Goal: Communication & Community: Connect with others

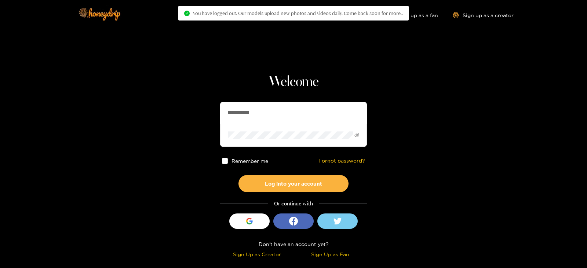
drag, startPoint x: 251, startPoint y: 109, endPoint x: 160, endPoint y: 114, distance: 91.4
click at [160, 114] on section "**********" at bounding box center [293, 130] width 587 height 261
type input "**********"
click at [238, 175] on button "Log into your account" at bounding box center [293, 183] width 110 height 17
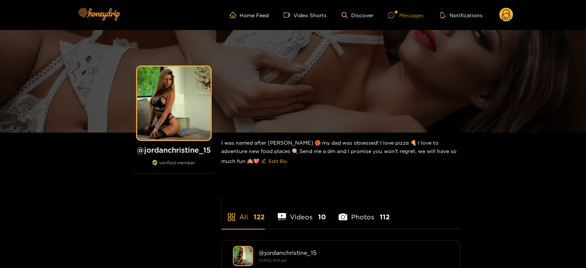
click at [397, 12] on div at bounding box center [396, 12] width 3 height 3
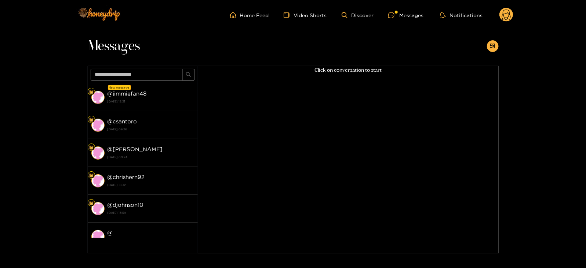
click at [142, 100] on strong "[DATE] 13:31" at bounding box center [150, 101] width 87 height 7
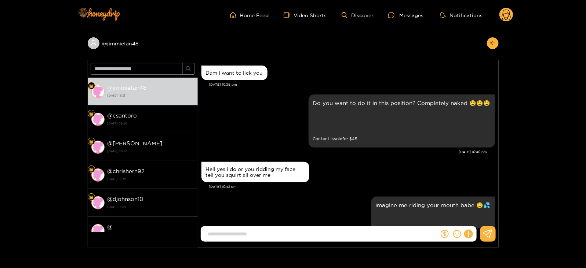
scroll to position [763, 0]
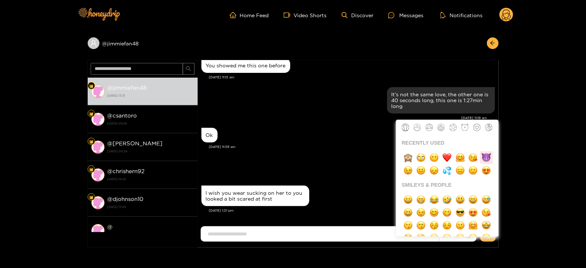
click at [487, 157] on img "button" at bounding box center [485, 157] width 9 height 9
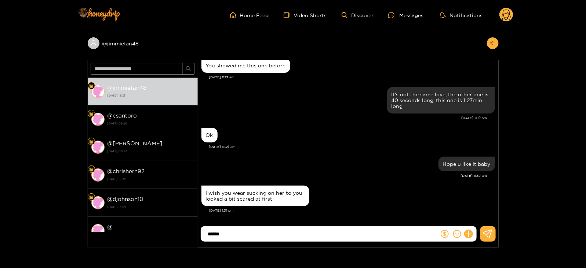
click at [208, 235] on input "******" at bounding box center [321, 234] width 234 height 12
type input "**********"
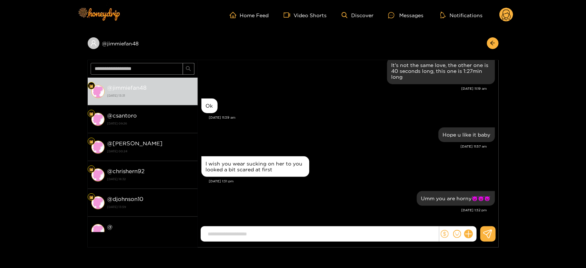
click at [442, 234] on icon "dollar" at bounding box center [444, 234] width 8 height 8
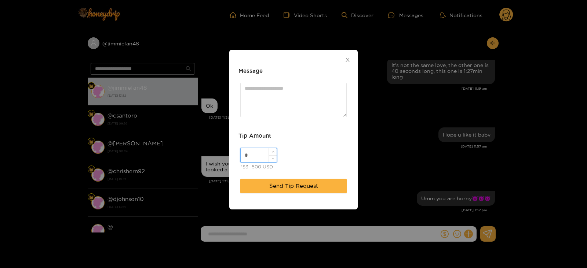
click at [252, 161] on input "*" at bounding box center [259, 155] width 36 height 14
type input "**"
click at [269, 94] on textarea "Message" at bounding box center [293, 100] width 106 height 34
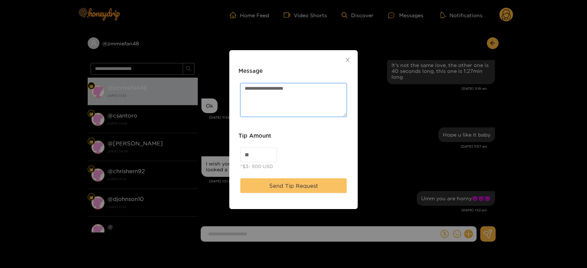
type textarea "**********"
click at [286, 191] on button "Send Tip Request" at bounding box center [293, 186] width 106 height 15
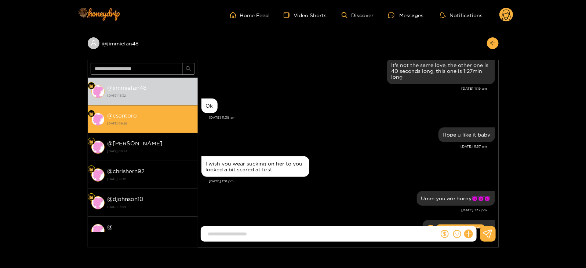
scroll to position [837, 0]
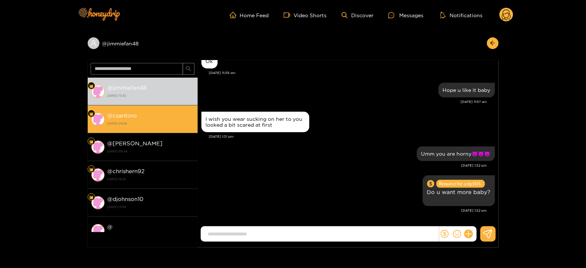
click at [166, 124] on strong "[DATE] 09:26" at bounding box center [150, 123] width 87 height 7
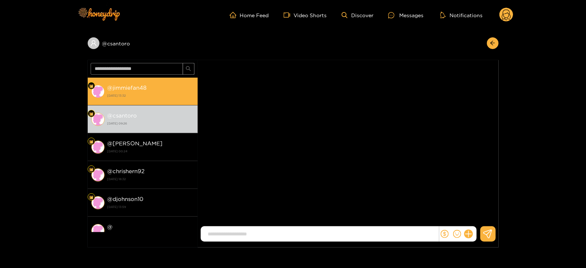
click at [132, 98] on strong "[DATE] 13:32" at bounding box center [150, 95] width 87 height 7
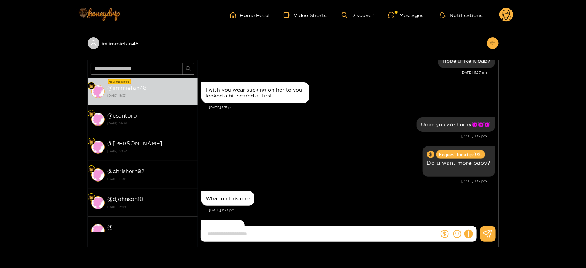
scroll to position [798, 0]
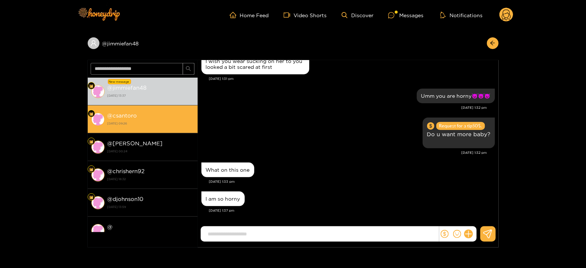
click at [115, 121] on strong "[DATE] 09:26" at bounding box center [150, 123] width 87 height 7
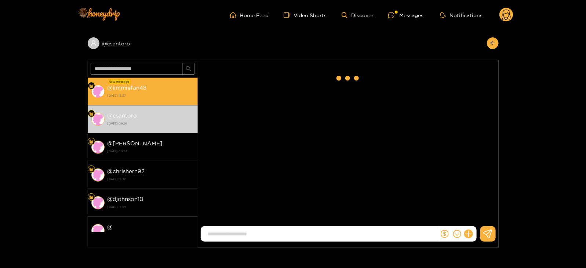
click at [132, 100] on li "New message @ jimmiefan48 [DATE] 13:37" at bounding box center [143, 92] width 110 height 28
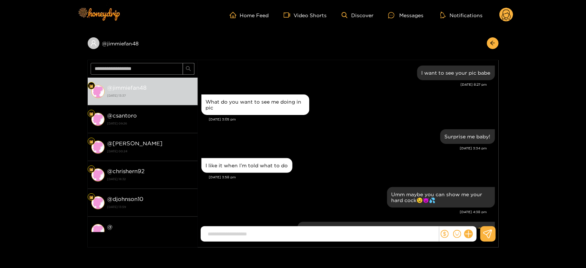
click at [242, 231] on input at bounding box center [321, 234] width 234 height 12
type input "*"
type input "**********"
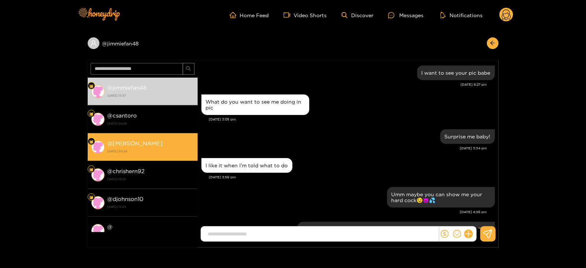
click at [156, 137] on li "@ johnnyfin [DATE] 00:24" at bounding box center [143, 147] width 110 height 28
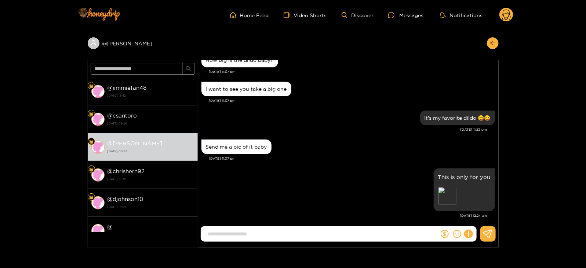
scroll to position [59, 0]
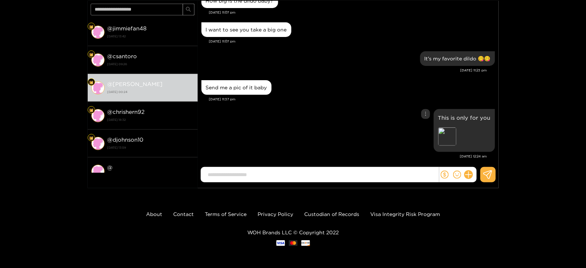
click at [437, 128] on div "This is only for you Preview" at bounding box center [463, 130] width 61 height 43
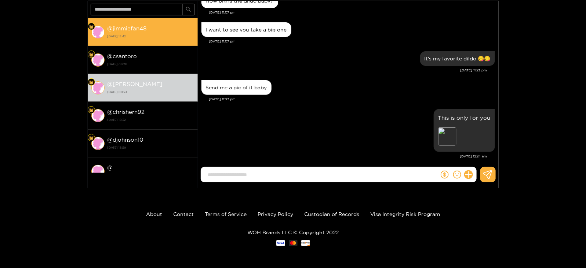
click at [139, 34] on strong "[DATE] 13:42" at bounding box center [150, 36] width 87 height 7
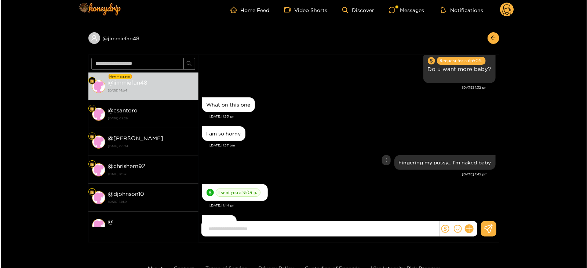
scroll to position [756, 0]
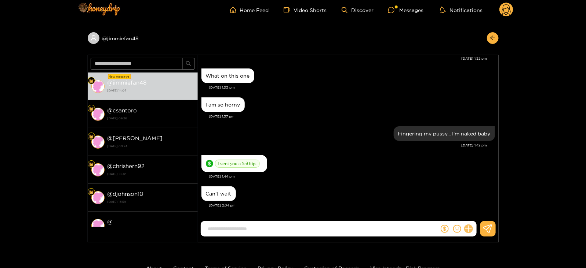
click at [470, 227] on icon at bounding box center [468, 229] width 8 height 8
click at [478, 210] on icon at bounding box center [481, 211] width 7 height 7
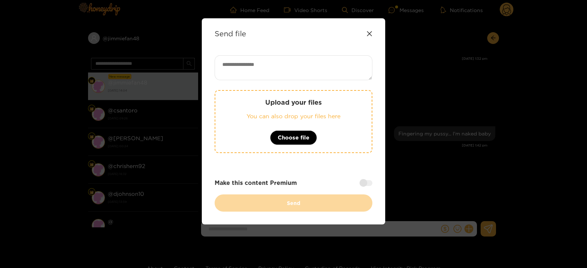
click at [267, 137] on div "Upload your files You can also drop your files here Choose file" at bounding box center [293, 121] width 158 height 63
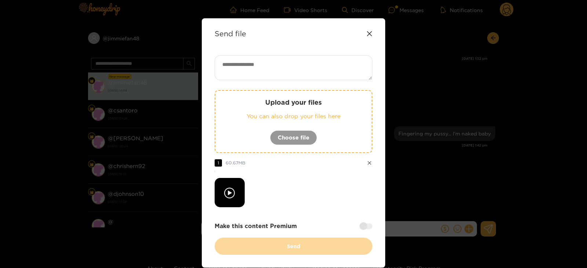
click at [250, 60] on textarea at bounding box center [293, 67] width 158 height 25
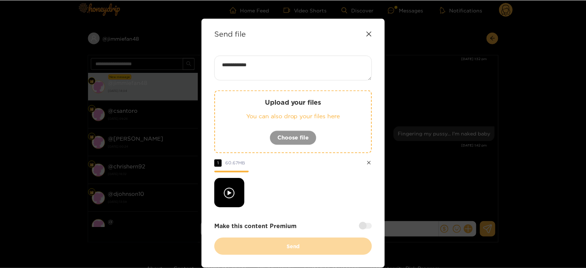
scroll to position [28, 0]
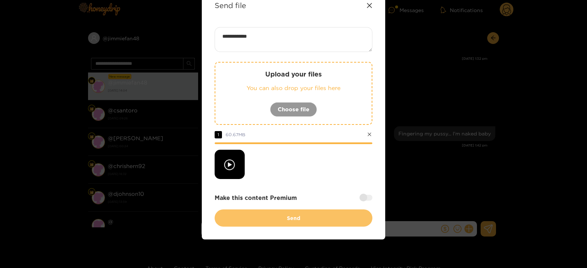
type textarea "**********"
click at [324, 214] on button "Send" at bounding box center [293, 218] width 158 height 17
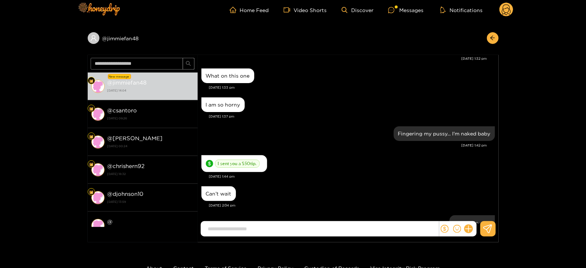
scroll to position [894, 0]
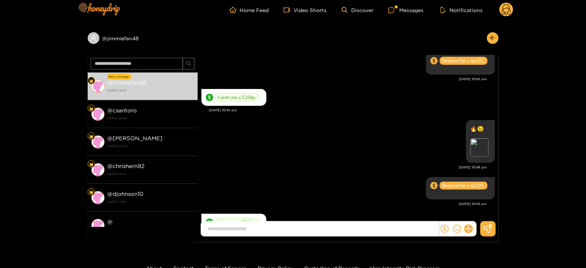
click at [506, 13] on circle at bounding box center [506, 10] width 14 height 14
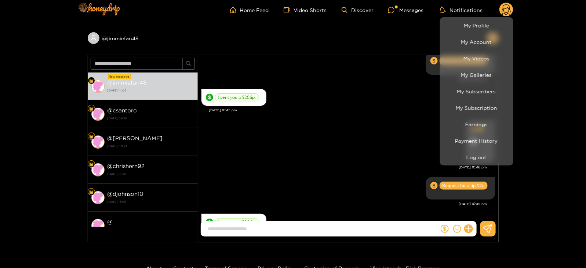
click at [210, 125] on div at bounding box center [293, 134] width 586 height 268
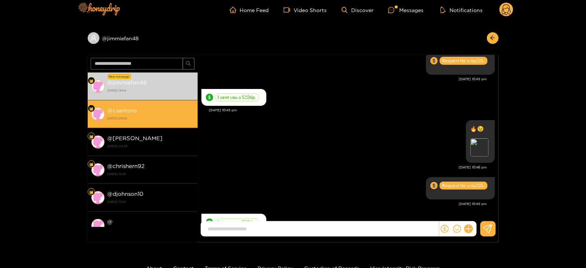
click at [158, 106] on div "@ csantoro [DATE] 09:26" at bounding box center [150, 114] width 87 height 16
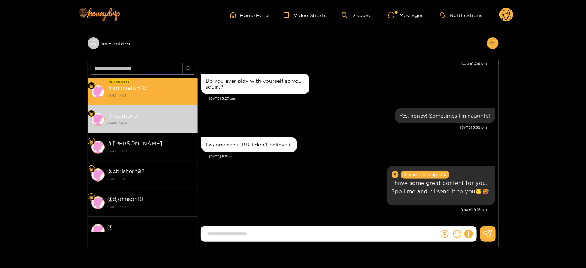
click at [159, 82] on li "New message @ jimmiefan48 [DATE] 14:04" at bounding box center [143, 92] width 110 height 28
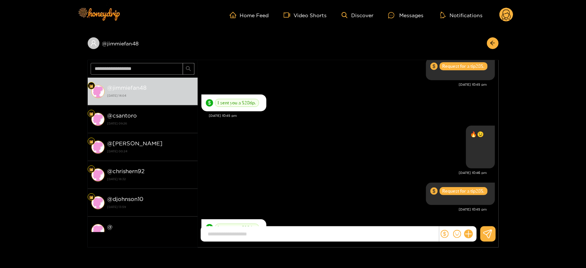
scroll to position [689, 0]
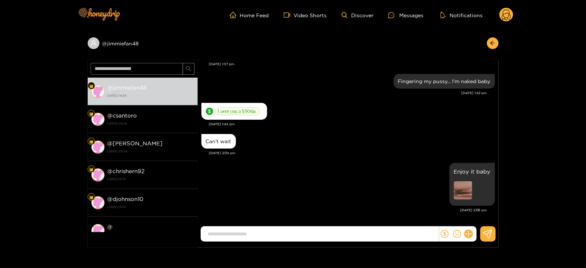
click at [504, 15] on circle at bounding box center [506, 15] width 14 height 14
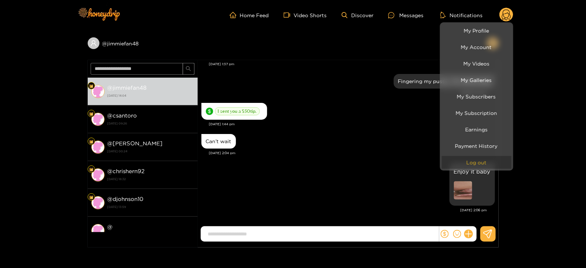
click at [464, 164] on button "Log out" at bounding box center [476, 162] width 70 height 13
